Goal: Find specific page/section: Find specific page/section

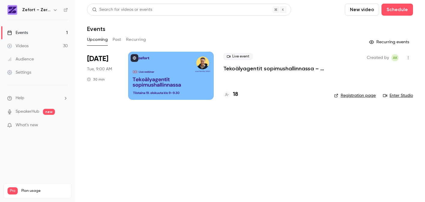
click at [235, 95] on h4 "18" at bounding box center [235, 94] width 5 height 8
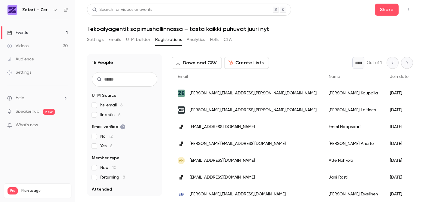
scroll to position [28, 0]
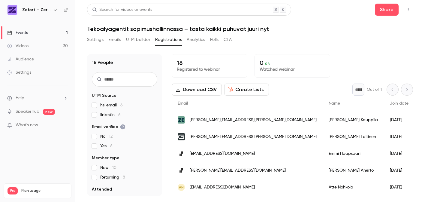
click at [34, 31] on link "Events 1" at bounding box center [37, 32] width 75 height 13
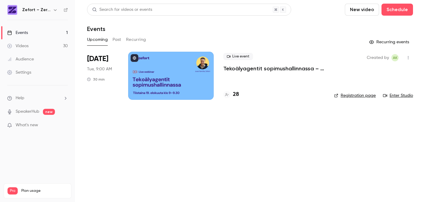
click at [237, 94] on h4 "28" at bounding box center [236, 94] width 6 height 8
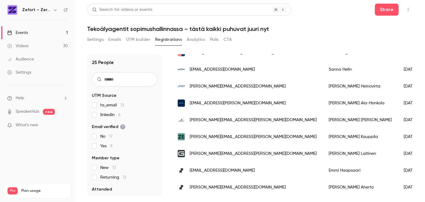
scroll to position [102, 0]
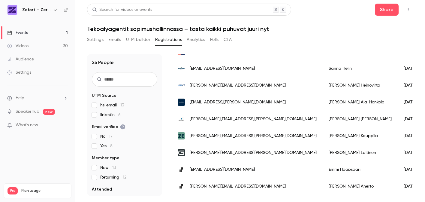
click at [21, 33] on div "Events" at bounding box center [17, 33] width 21 height 6
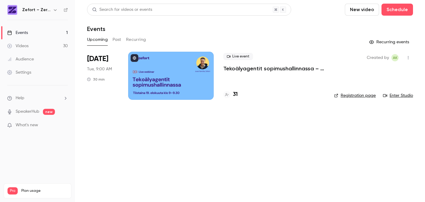
click at [235, 95] on h4 "31" at bounding box center [235, 94] width 5 height 8
